Goal: Transaction & Acquisition: Download file/media

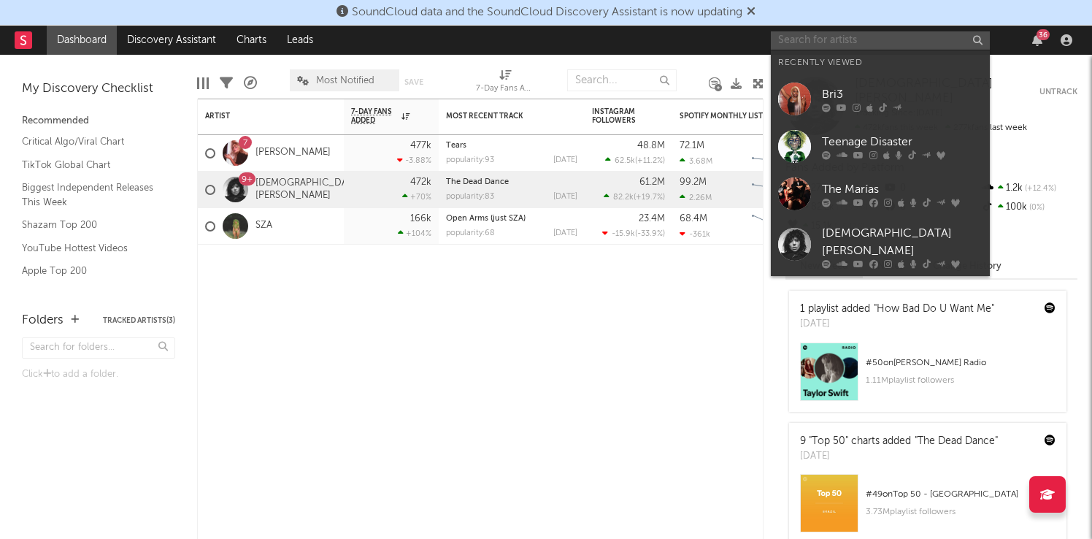
click at [897, 39] on input "text" at bounding box center [880, 40] width 219 height 18
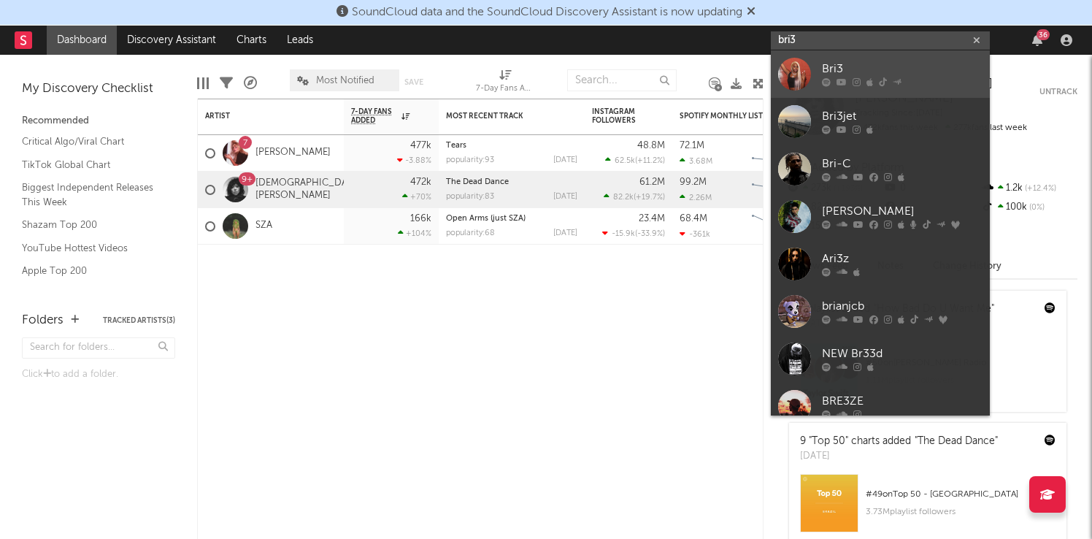
type input "bri3"
click at [935, 78] on div at bounding box center [902, 82] width 161 height 9
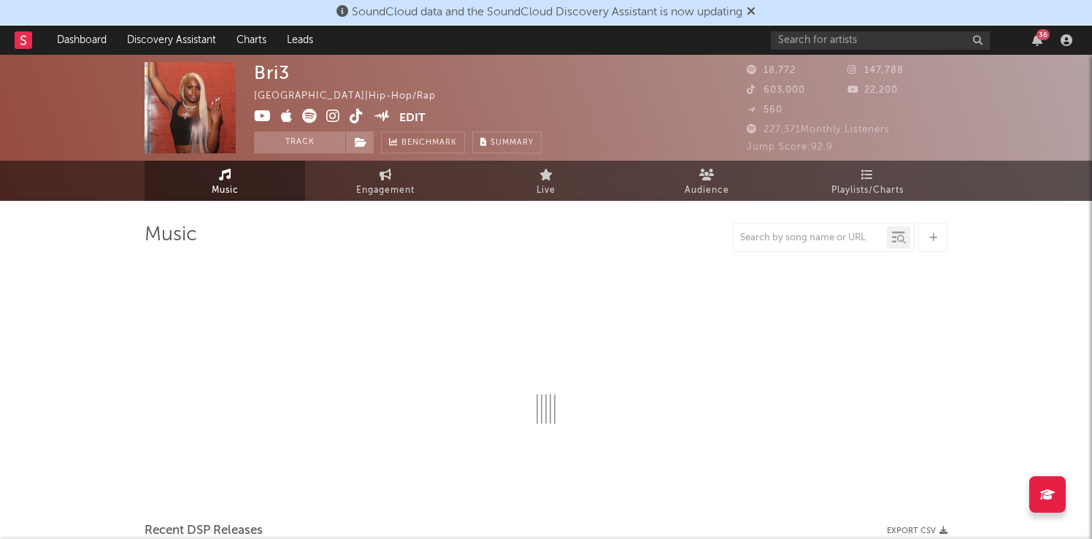
select select "6m"
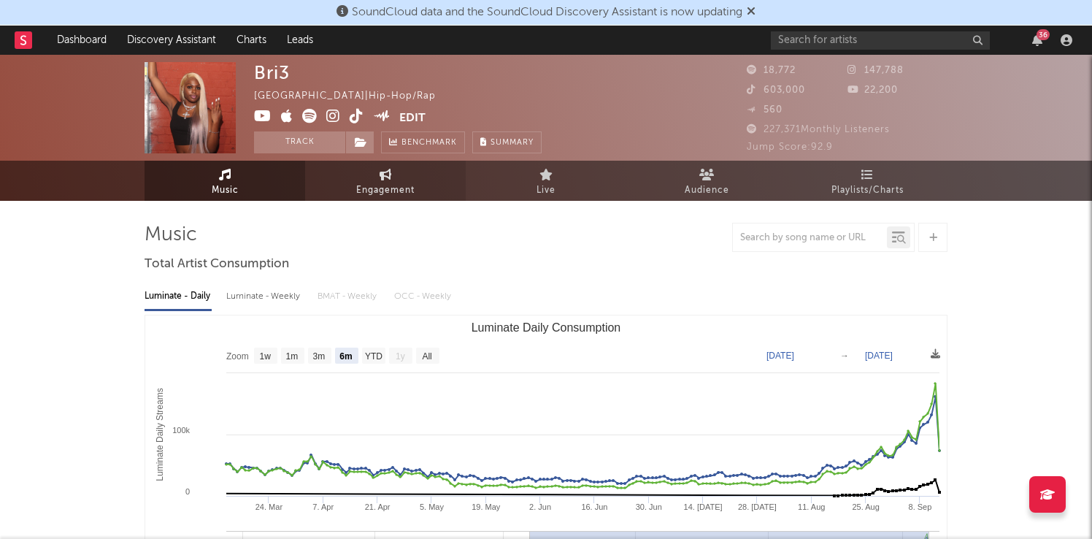
click at [383, 192] on span "Engagement" at bounding box center [385, 191] width 58 height 18
select select "1w"
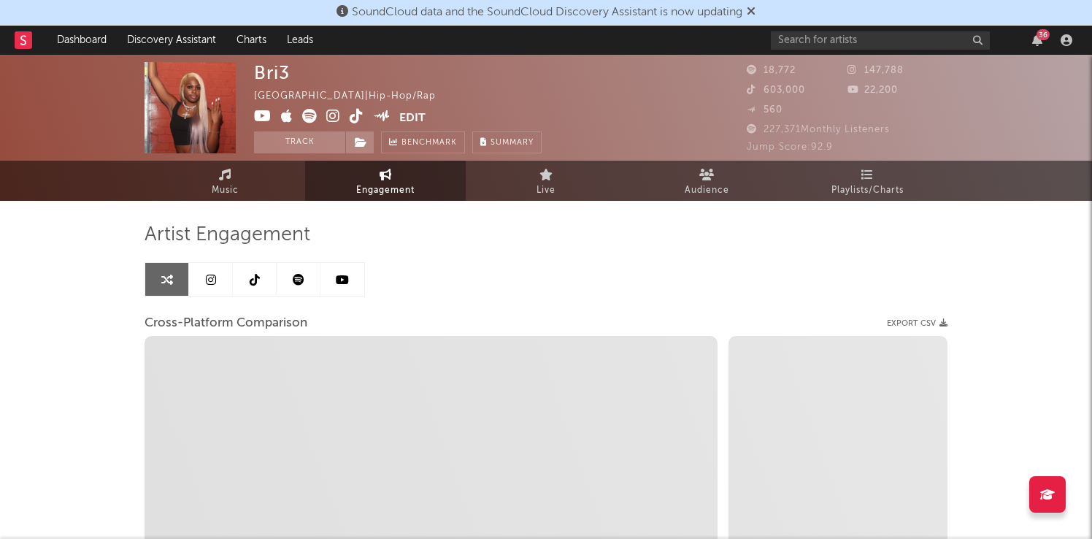
click at [373, 184] on span "Engagement" at bounding box center [385, 191] width 58 height 18
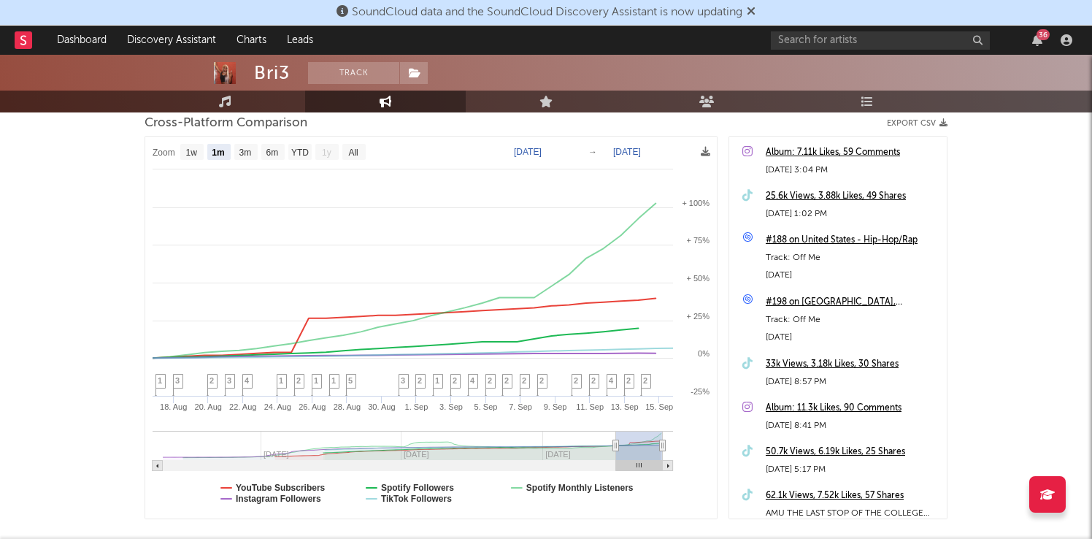
scroll to position [201, 0]
click at [249, 155] on text "3m" at bounding box center [245, 152] width 12 height 10
select select "3m"
type input "[DATE]"
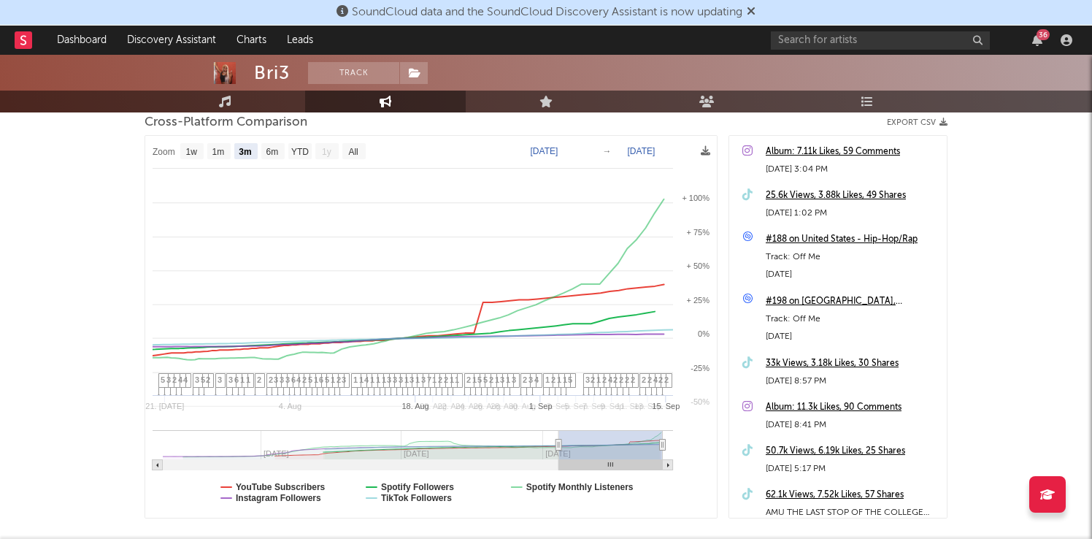
select select "3m"
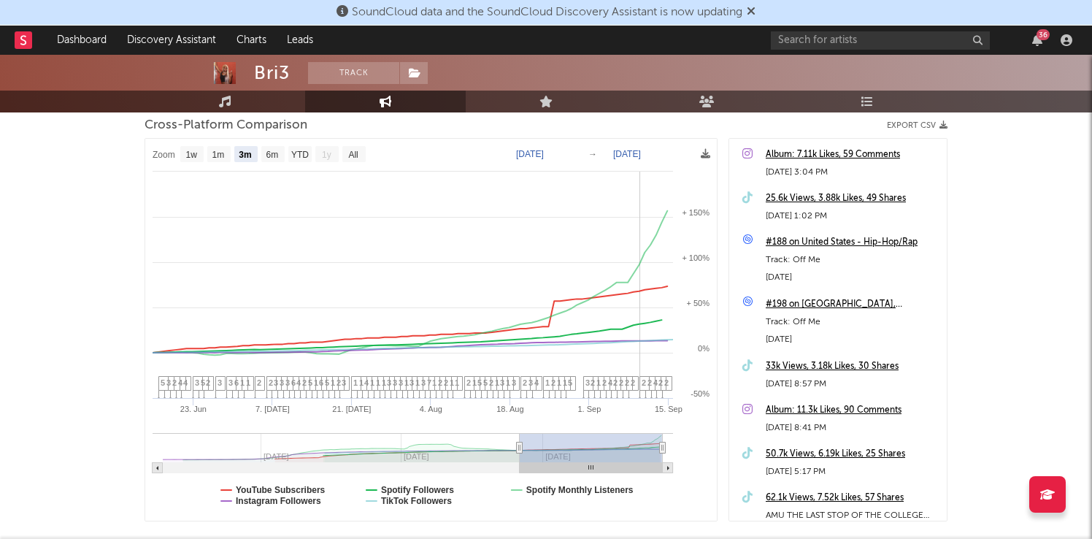
scroll to position [185, 0]
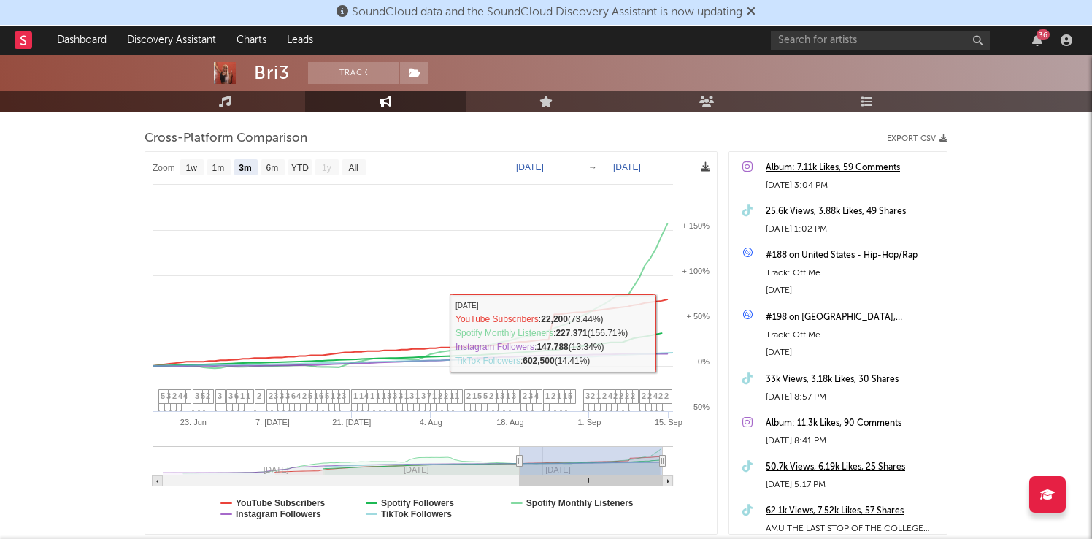
click at [707, 166] on icon at bounding box center [705, 166] width 9 height 9
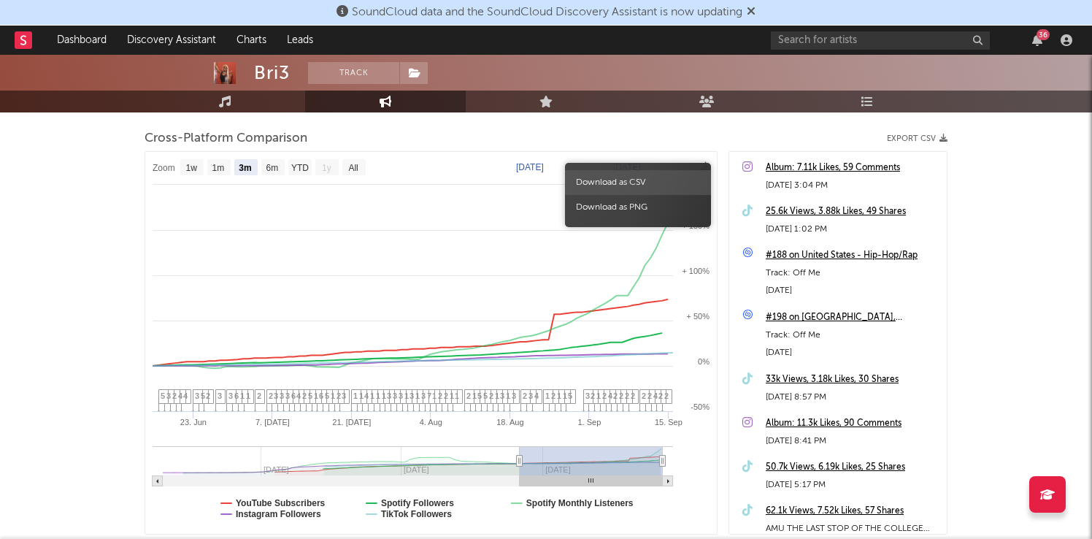
click at [635, 183] on span "Download as CSV" at bounding box center [638, 182] width 146 height 25
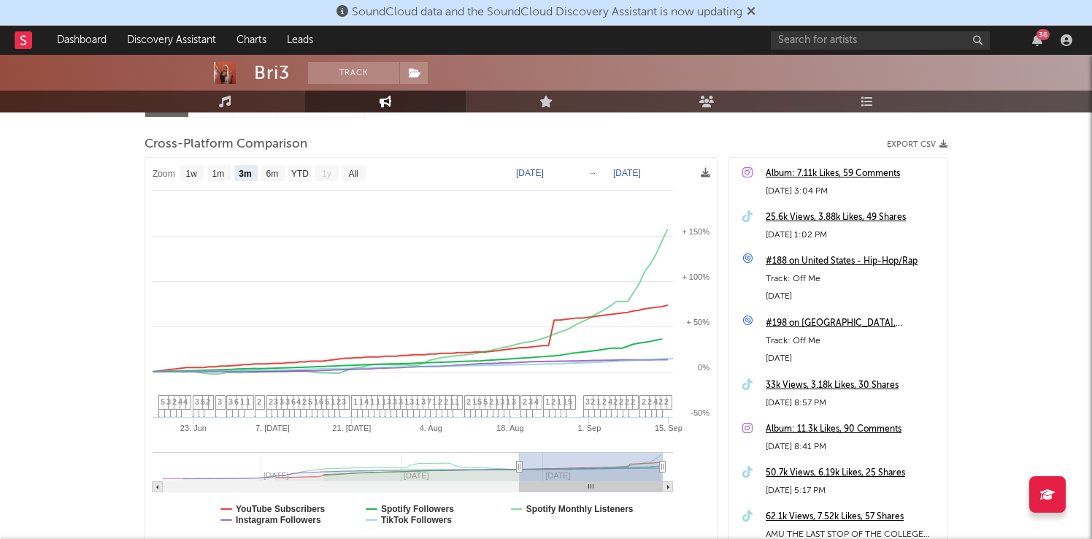
scroll to position [142, 0]
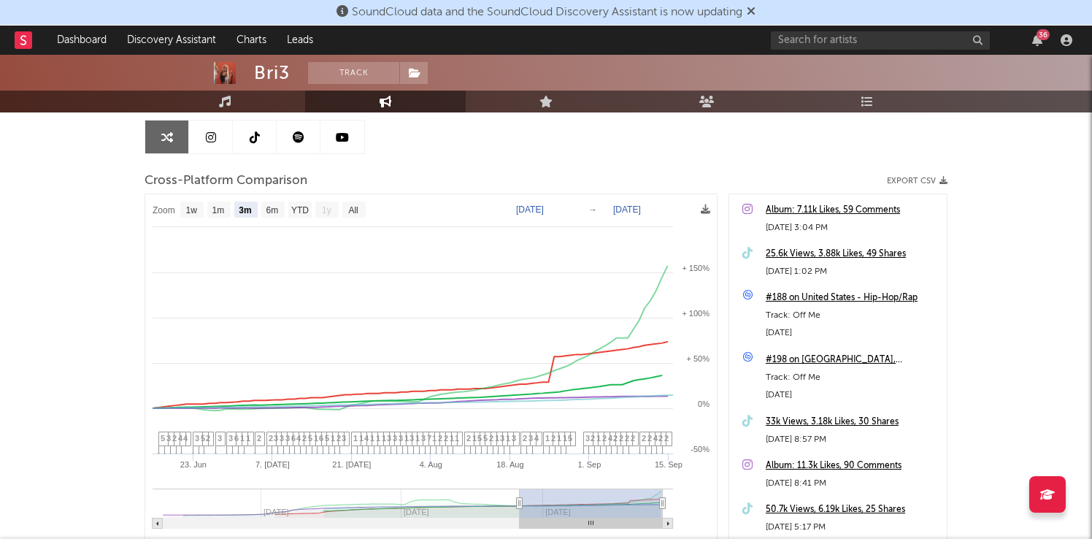
click at [707, 100] on icon at bounding box center [706, 102] width 15 height 12
